Goal: Transaction & Acquisition: Subscribe to service/newsletter

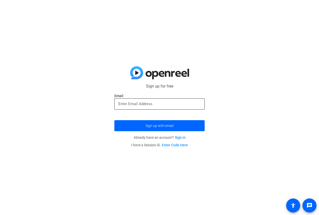
click at [169, 101] on input "email" at bounding box center [159, 104] width 82 height 6
type input "[EMAIL_ADDRESS][DOMAIN_NAME]"
click at [144, 137] on span "Already have an account? Sign in" at bounding box center [160, 138] width 52 height 4
click at [152, 116] on form "Sign up for free [EMAIL_ADDRESS][DOMAIN_NAME] Email [EMAIL_ADDRESS][DOMAIN_NAME…" at bounding box center [159, 107] width 90 height 48
click at [152, 126] on span "Sign up with email" at bounding box center [160, 126] width 28 height 0
